Goal: Information Seeking & Learning: Learn about a topic

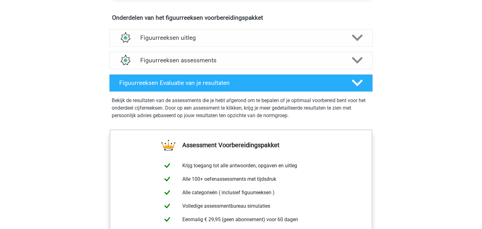
scroll to position [370, 0]
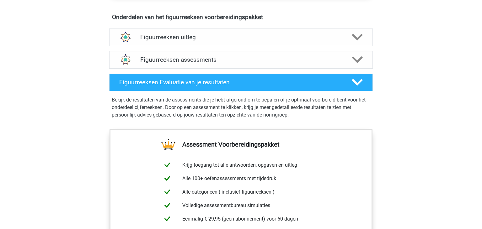
click at [259, 56] on h4 "Figuurreeksen assessments" at bounding box center [240, 59] width 201 height 7
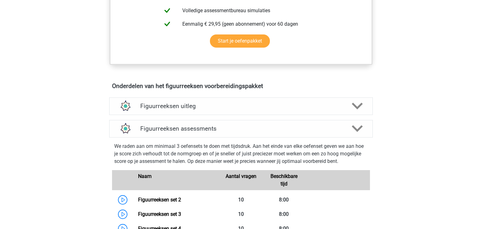
scroll to position [325, 0]
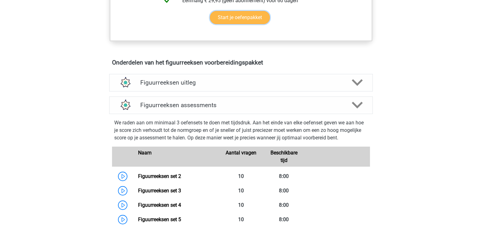
click at [266, 12] on link "Start je oefenpakket" at bounding box center [240, 17] width 60 height 13
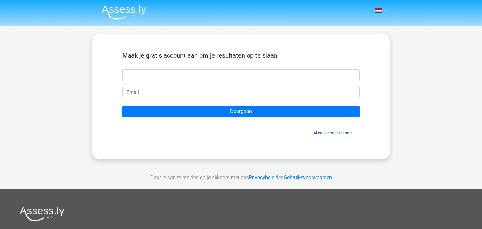
type input "l"
click at [337, 135] on link "Al een account? Login" at bounding box center [332, 133] width 39 height 5
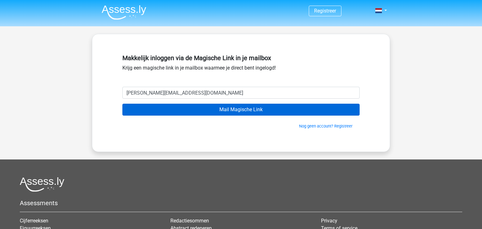
type input "lucas-hartman@outlook.com"
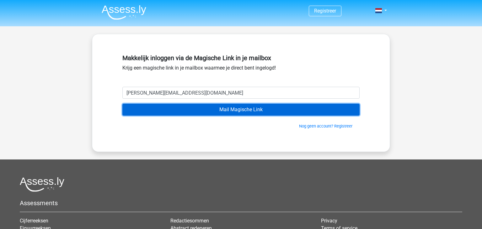
click at [226, 106] on input "Mail Magische Link" at bounding box center [240, 110] width 237 height 12
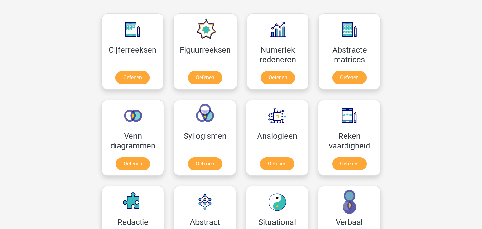
scroll to position [326, 0]
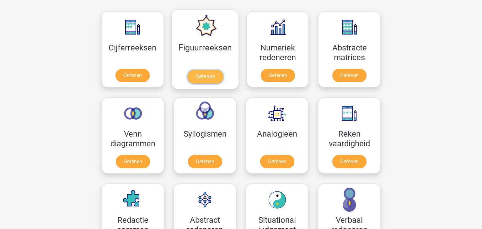
click at [204, 77] on link "Oefenen" at bounding box center [205, 77] width 36 height 14
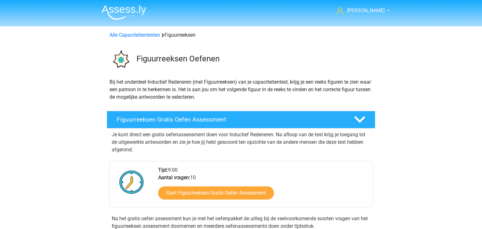
click at [116, 11] on img at bounding box center [124, 12] width 45 height 15
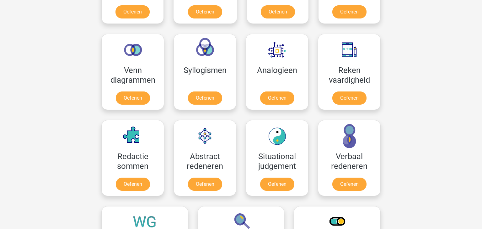
scroll to position [349, 0]
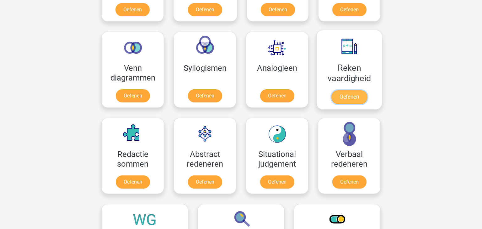
click at [343, 90] on link "Oefenen" at bounding box center [349, 97] width 36 height 14
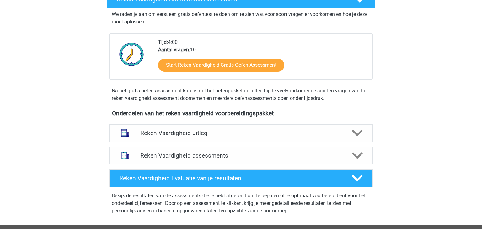
scroll to position [137, 0]
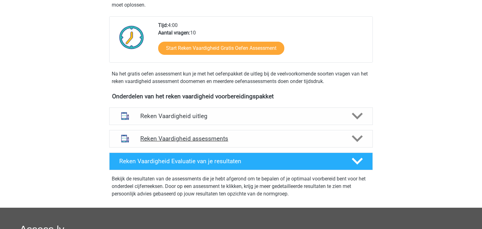
click at [251, 134] on div "Reken Vaardigheid assessments" at bounding box center [240, 139] width 263 height 18
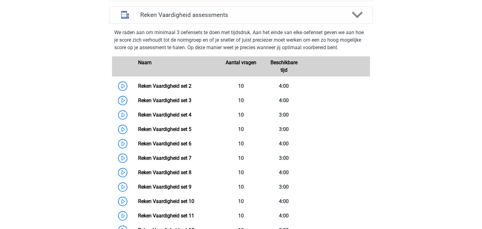
scroll to position [235, 0]
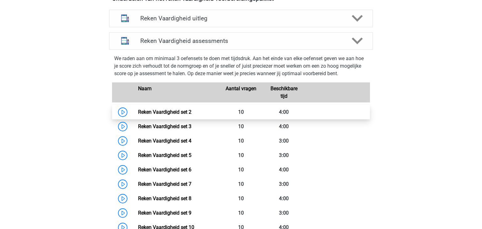
click at [184, 112] on link "Reken Vaardigheid set 2" at bounding box center [164, 112] width 53 height 6
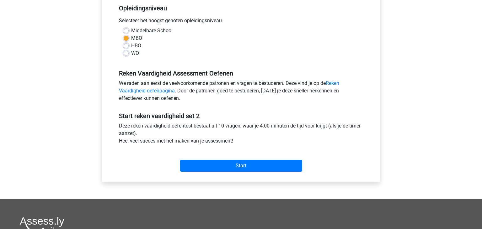
scroll to position [131, 0]
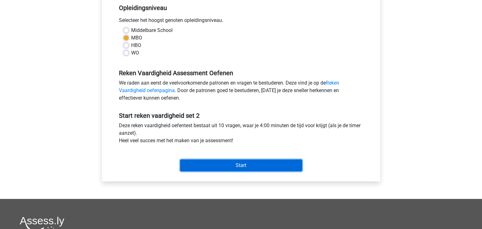
click at [234, 169] on input "Start" at bounding box center [241, 166] width 122 height 12
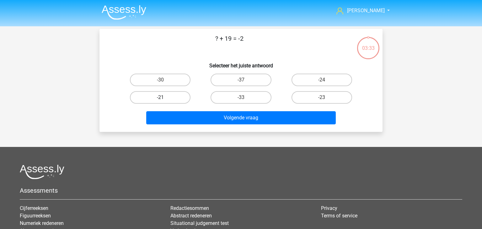
click at [175, 95] on label "-21" at bounding box center [160, 97] width 61 height 13
click at [164, 98] on input "-21" at bounding box center [162, 100] width 4 height 4
radio input "true"
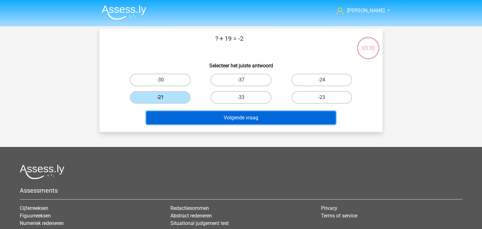
click at [229, 121] on button "Volgende vraag" at bounding box center [241, 117] width 190 height 13
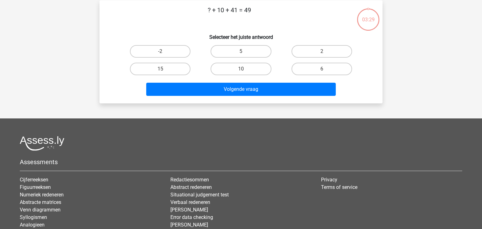
scroll to position [29, 0]
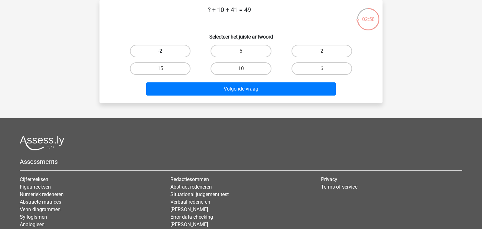
click at [168, 51] on label "-2" at bounding box center [160, 51] width 61 height 13
click at [164, 51] on input "-2" at bounding box center [162, 53] width 4 height 4
radio input "true"
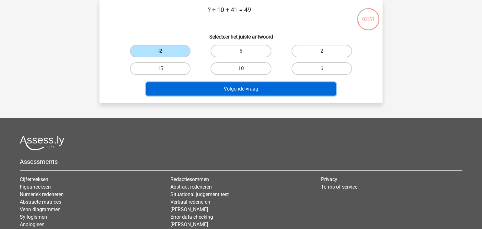
click at [228, 90] on button "Volgende vraag" at bounding box center [241, 88] width 190 height 13
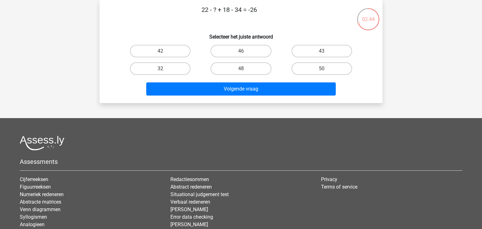
scroll to position [0, 0]
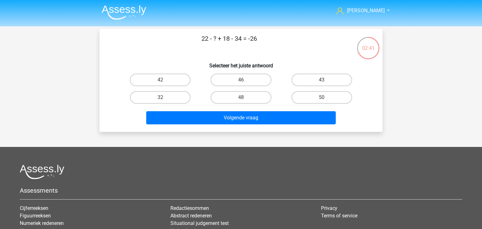
click at [117, 14] on img at bounding box center [124, 12] width 45 height 15
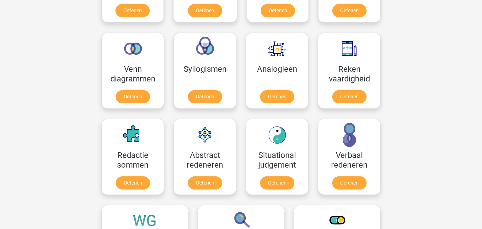
scroll to position [355, 0]
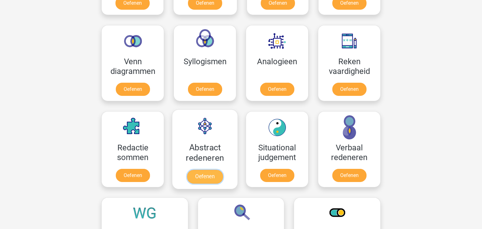
click at [219, 179] on link "Oefenen" at bounding box center [205, 177] width 36 height 14
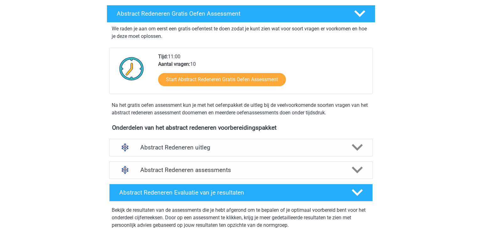
scroll to position [132, 0]
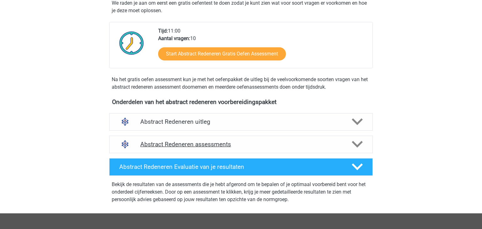
click at [324, 138] on div "Abstract Redeneren assessments" at bounding box center [240, 145] width 263 height 18
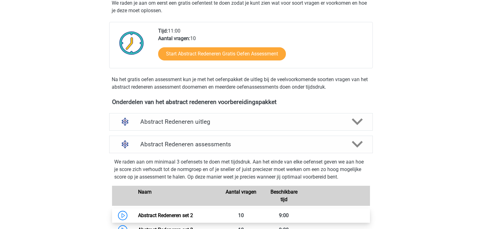
click at [139, 219] on link "Abstract Redeneren set 2" at bounding box center [165, 216] width 55 height 6
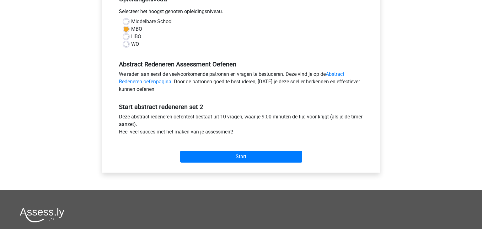
scroll to position [146, 0]
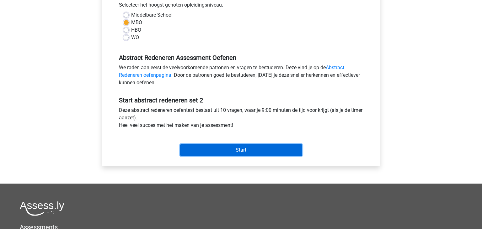
click at [229, 145] on input "Start" at bounding box center [241, 150] width 122 height 12
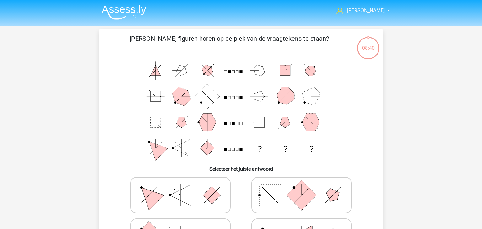
click at [118, 19] on img at bounding box center [124, 12] width 45 height 15
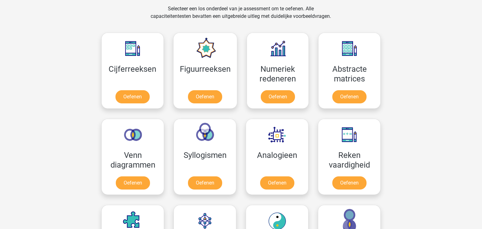
scroll to position [25, 0]
